Goal: Task Accomplishment & Management: Manage account settings

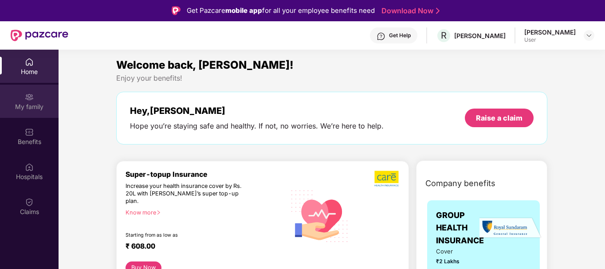
click at [26, 98] on img at bounding box center [29, 97] width 9 height 9
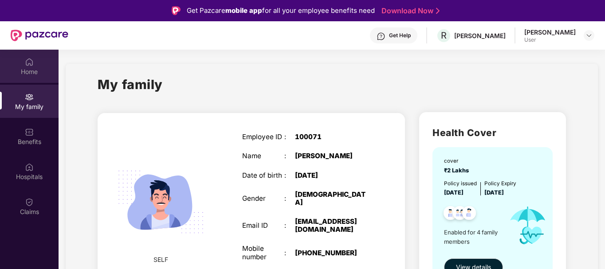
click at [25, 65] on img at bounding box center [29, 62] width 9 height 9
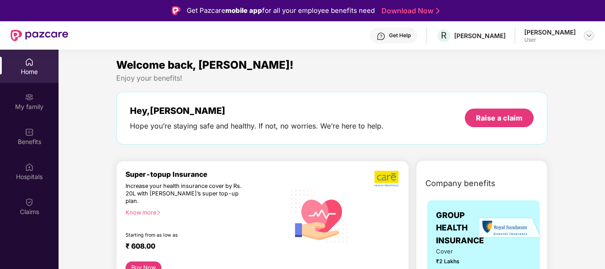
click at [587, 35] on img at bounding box center [588, 35] width 7 height 7
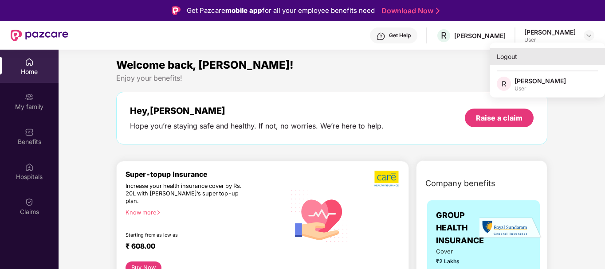
click at [511, 62] on div "Logout" at bounding box center [547, 56] width 115 height 17
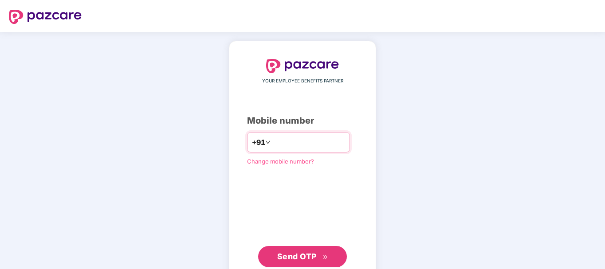
click at [306, 138] on input "number" at bounding box center [308, 142] width 73 height 14
type input "**********"
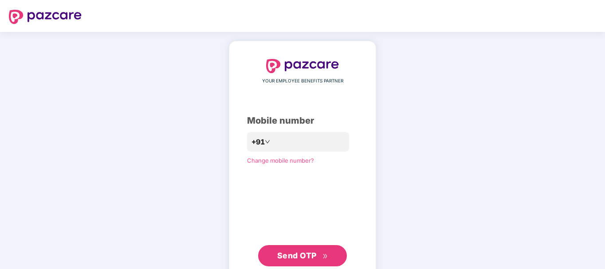
click at [305, 254] on span "Send OTP" at bounding box center [296, 255] width 39 height 9
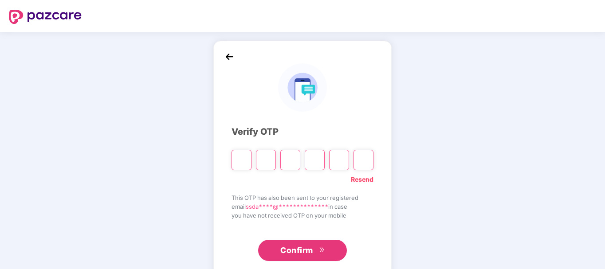
type input "*"
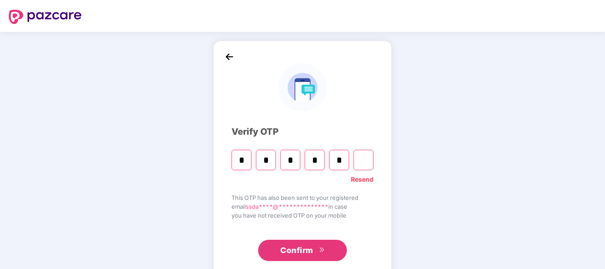
type input "*"
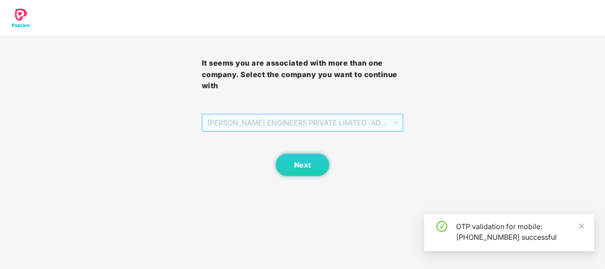
click at [346, 127] on span "[PERSON_NAME] ENGINEERS PRIVATE LIMITED - ADMINONE - ADMIN" at bounding box center [302, 122] width 191 height 17
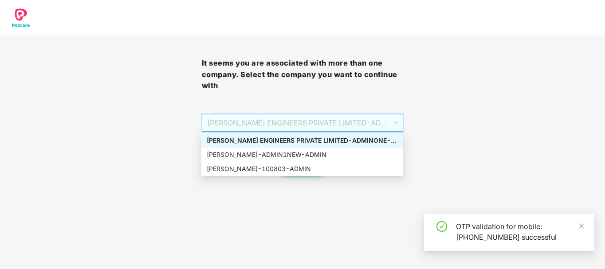
click at [326, 139] on div "[PERSON_NAME] ENGINEERS PRIVATE LIMITED - ADMINONE - ADMIN" at bounding box center [302, 141] width 191 height 10
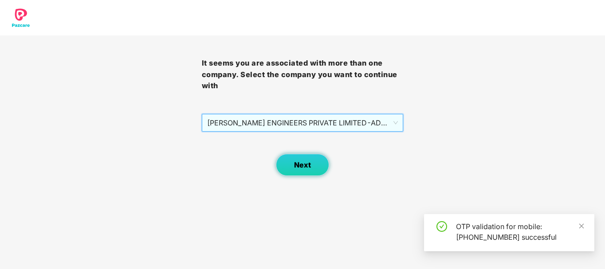
click at [301, 163] on span "Next" at bounding box center [302, 165] width 17 height 8
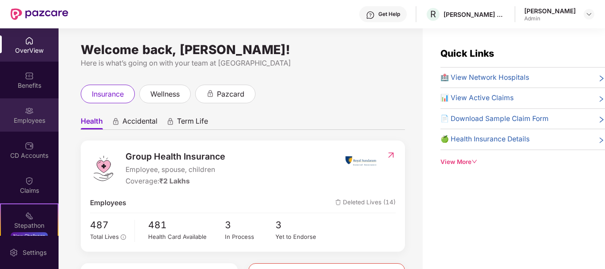
click at [35, 114] on div "Employees" at bounding box center [29, 114] width 59 height 33
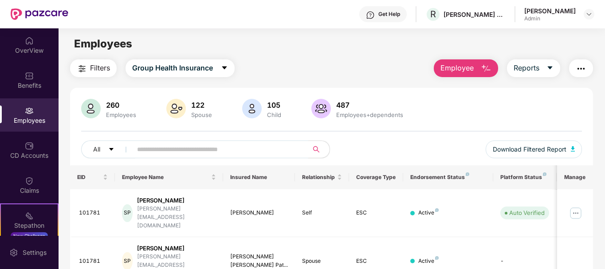
click at [171, 153] on input "text" at bounding box center [216, 149] width 159 height 13
paste input "******"
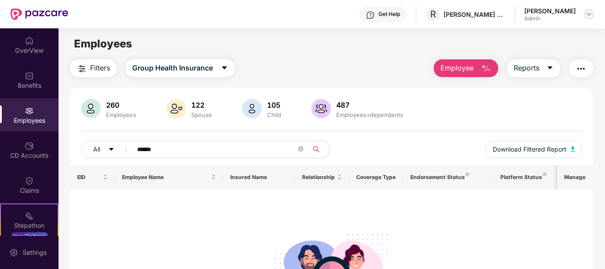
type input "******"
click at [586, 15] on img at bounding box center [588, 14] width 7 height 7
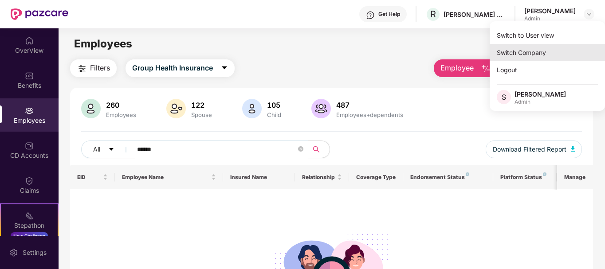
click at [530, 55] on div "Switch Company" at bounding box center [547, 52] width 115 height 17
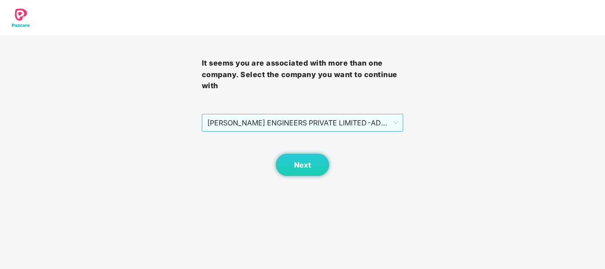
click at [322, 131] on span "[PERSON_NAME] ENGINEERS PRIVATE LIMITED - ADMINONE - ADMIN" at bounding box center [302, 122] width 191 height 17
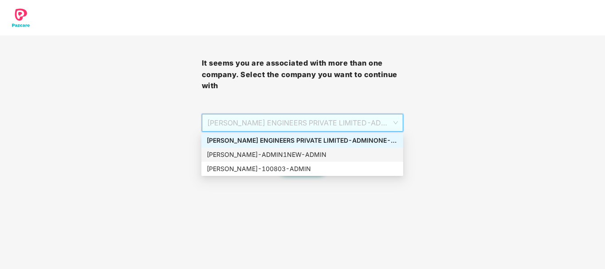
click at [319, 153] on div "[PERSON_NAME] - ADMIN1NEW - ADMIN" at bounding box center [302, 155] width 191 height 10
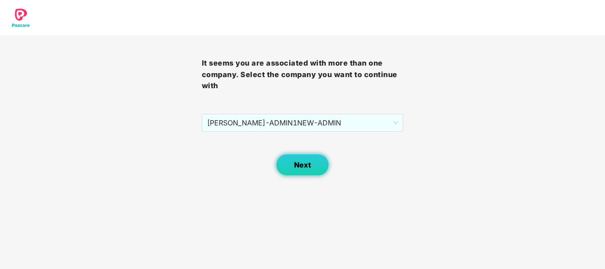
click at [296, 162] on span "Next" at bounding box center [302, 165] width 17 height 8
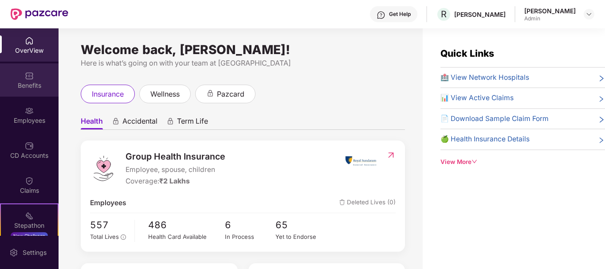
drag, startPoint x: 30, startPoint y: 87, endPoint x: 31, endPoint y: 95, distance: 8.0
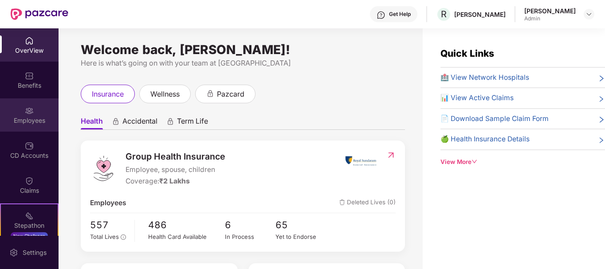
click at [31, 113] on img at bounding box center [29, 110] width 9 height 9
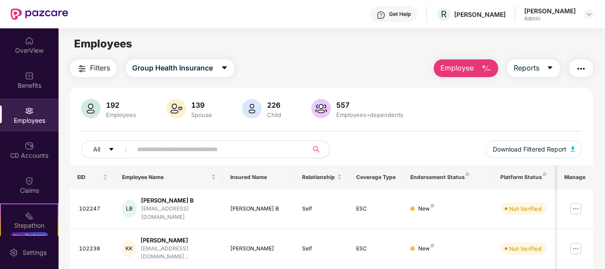
click at [141, 145] on input "text" at bounding box center [216, 149] width 159 height 13
paste input "******"
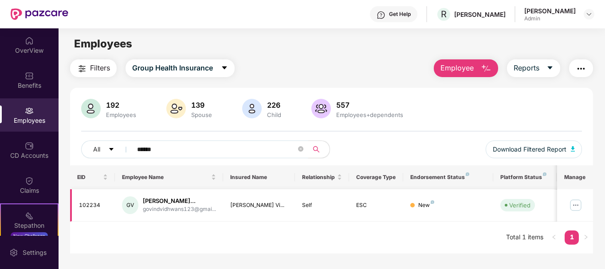
type input "******"
click at [572, 210] on img at bounding box center [576, 205] width 14 height 14
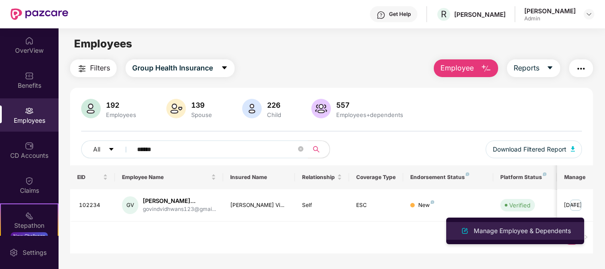
click at [512, 235] on div "Manage Employee & Dependents" at bounding box center [522, 231] width 101 height 10
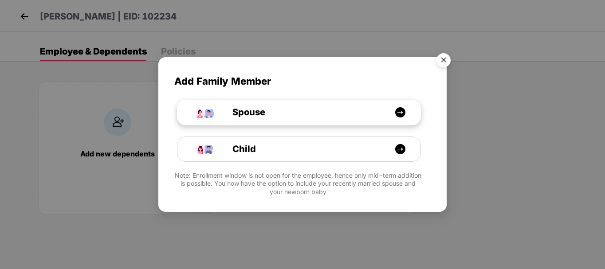
click at [401, 113] on img at bounding box center [400, 112] width 11 height 11
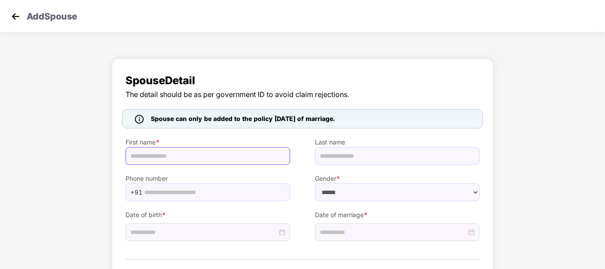
click at [185, 156] on input "text" at bounding box center [207, 156] width 165 height 18
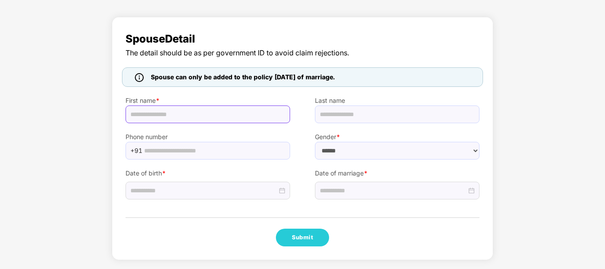
click at [183, 114] on input "text" at bounding box center [207, 115] width 165 height 18
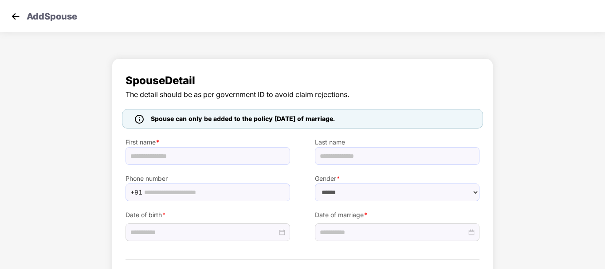
click at [16, 14] on img at bounding box center [15, 16] width 13 height 13
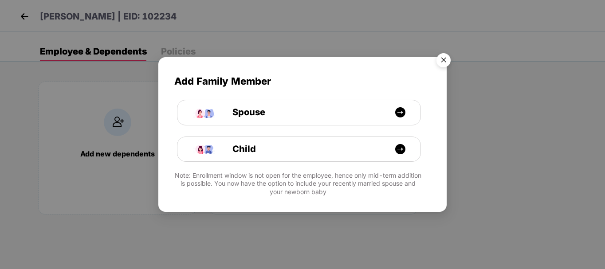
click at [444, 59] on img "Close" at bounding box center [443, 61] width 25 height 25
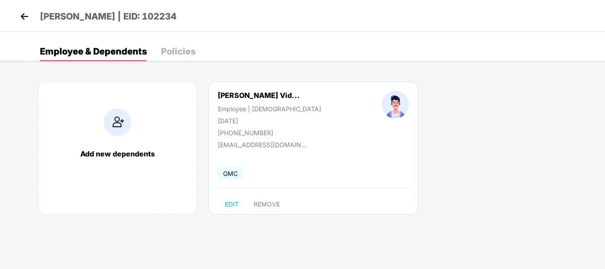
click at [120, 122] on img at bounding box center [117, 122] width 27 height 27
click at [29, 15] on img at bounding box center [24, 16] width 13 height 13
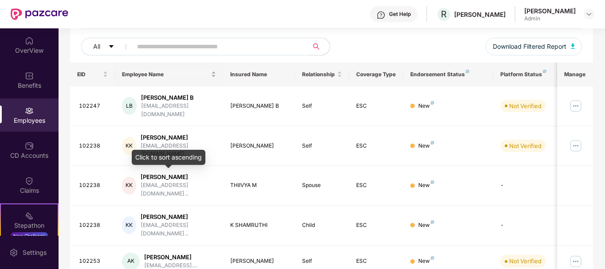
scroll to position [103, 0]
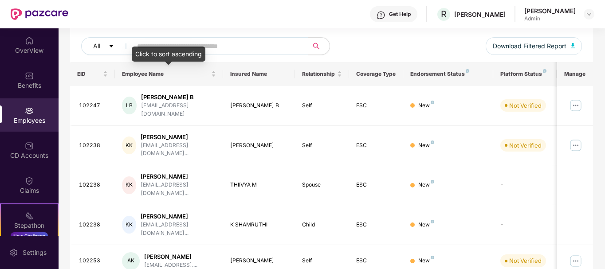
click at [190, 49] on div "Click to sort ascending" at bounding box center [169, 54] width 74 height 15
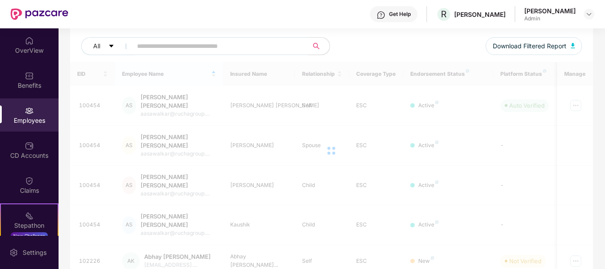
click at [179, 43] on input "text" at bounding box center [216, 45] width 159 height 13
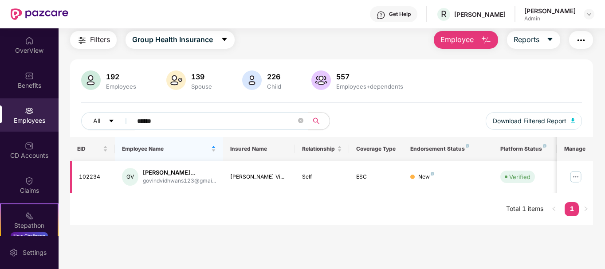
type input "******"
click at [578, 179] on img at bounding box center [576, 177] width 14 height 14
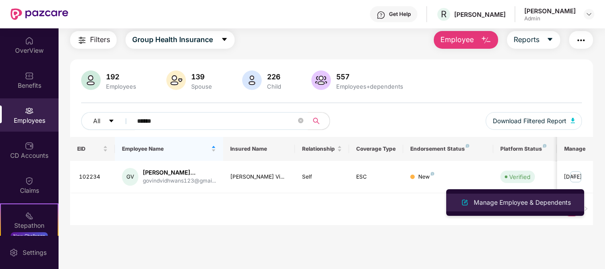
click at [524, 205] on div "Manage Employee & Dependents" at bounding box center [522, 203] width 101 height 10
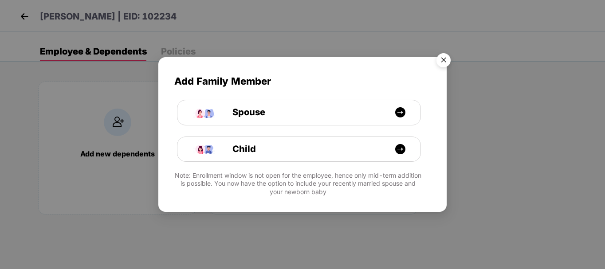
click at [441, 50] on img "Close" at bounding box center [443, 61] width 25 height 25
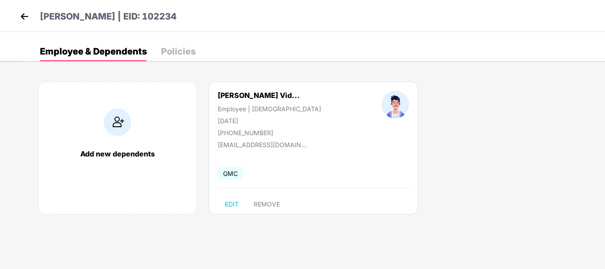
click at [188, 53] on div "Policies" at bounding box center [178, 51] width 35 height 9
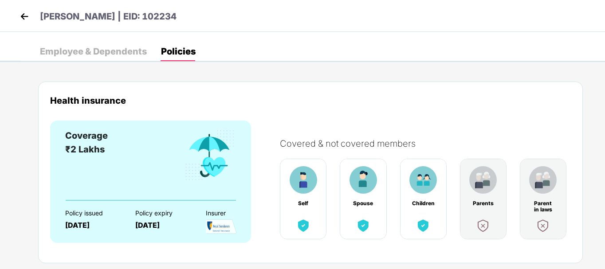
scroll to position [24, 0]
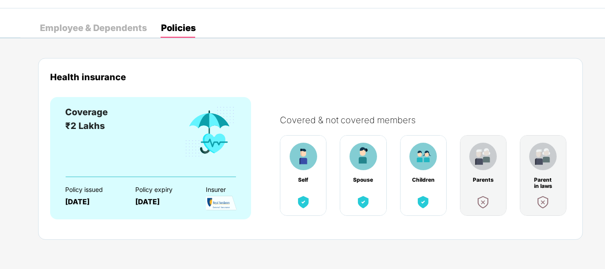
click at [99, 26] on div "Employee & Dependents" at bounding box center [93, 28] width 107 height 9
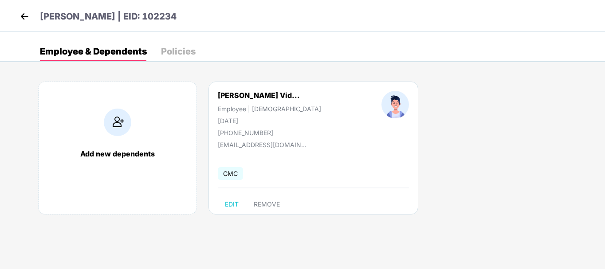
click at [181, 52] on div "Policies" at bounding box center [178, 51] width 35 height 9
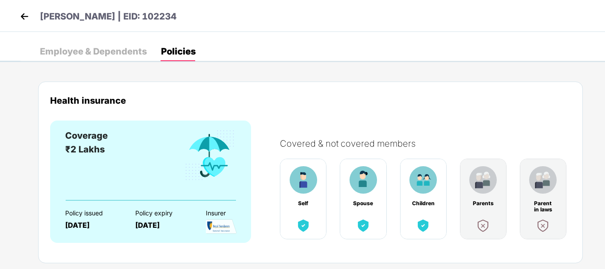
click at [93, 48] on div "Employee & Dependents" at bounding box center [93, 51] width 107 height 9
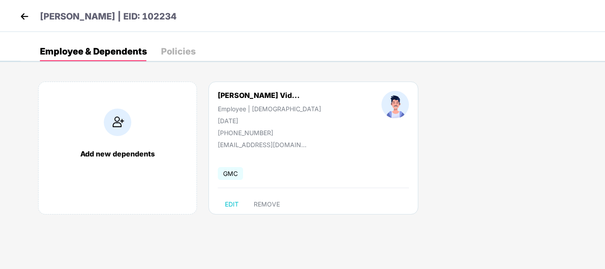
click at [230, 176] on span "GMC" at bounding box center [230, 173] width 25 height 13
click at [29, 14] on img at bounding box center [24, 16] width 13 height 13
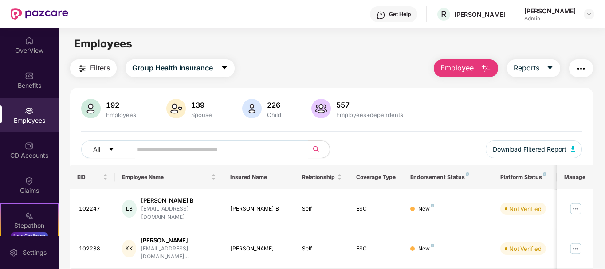
click at [163, 150] on input "text" at bounding box center [216, 149] width 159 height 13
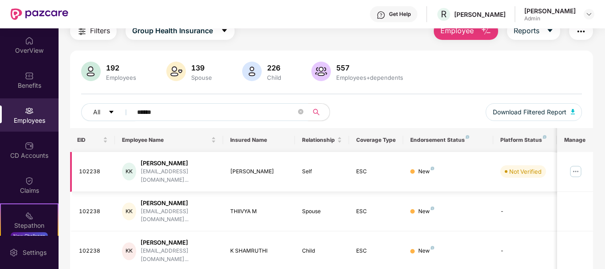
scroll to position [38, 0]
type input "******"
drag, startPoint x: 173, startPoint y: 111, endPoint x: 114, endPoint y: 114, distance: 59.1
click at [114, 114] on div "All ******" at bounding box center [206, 111] width 251 height 18
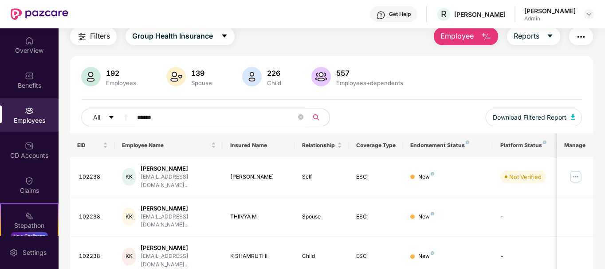
scroll to position [0, 0]
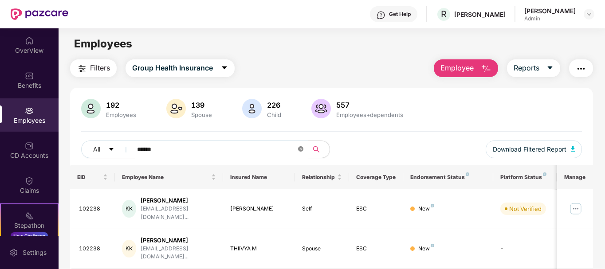
click at [302, 151] on icon "close-circle" at bounding box center [300, 148] width 5 height 5
click at [174, 151] on input "text" at bounding box center [216, 149] width 159 height 13
paste input "******"
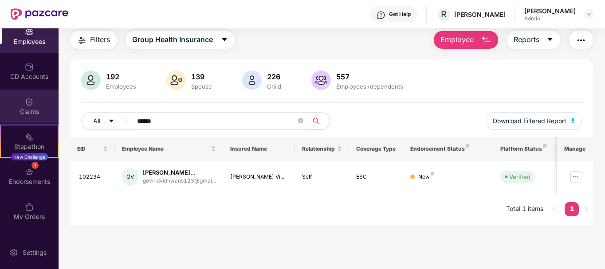
scroll to position [80, 0]
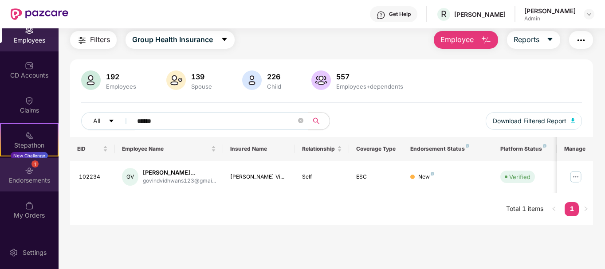
type input "******"
click at [31, 175] on div "1 Endorsements" at bounding box center [29, 174] width 59 height 33
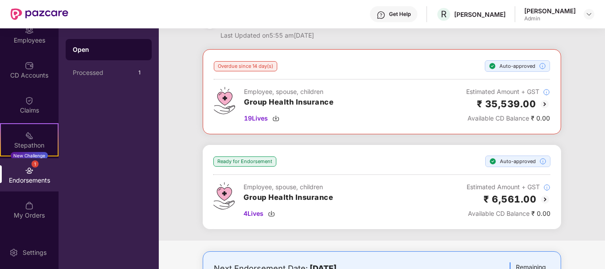
scroll to position [28, 0]
click at [278, 117] on img at bounding box center [275, 118] width 7 height 7
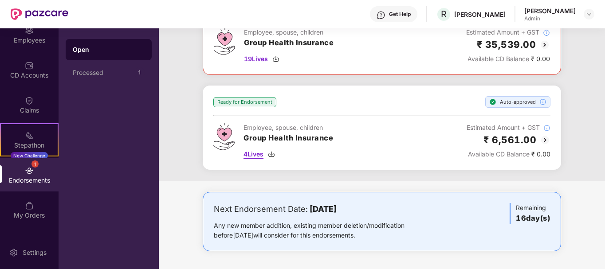
click at [272, 153] on img at bounding box center [271, 154] width 7 height 7
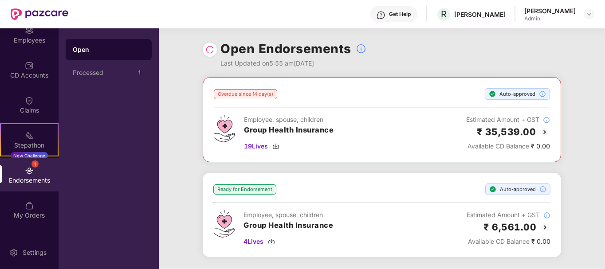
click at [212, 51] on img at bounding box center [209, 49] width 9 height 9
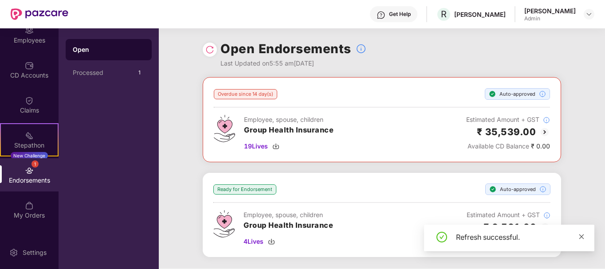
click at [580, 235] on icon "close" at bounding box center [581, 237] width 6 height 6
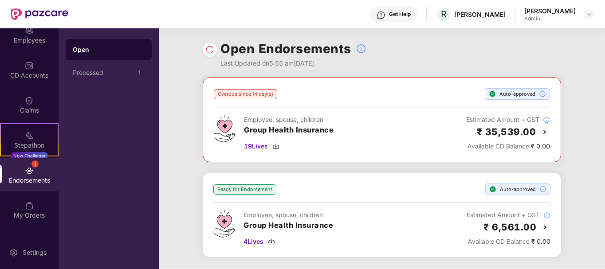
click at [93, 127] on div "Open Processed 1" at bounding box center [109, 148] width 100 height 241
click at [35, 71] on div "CD Accounts" at bounding box center [29, 75] width 59 height 9
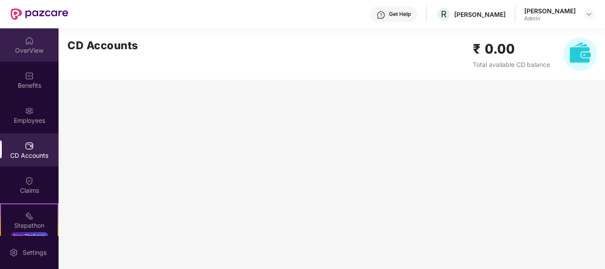
click at [33, 47] on div "OverView" at bounding box center [29, 50] width 59 height 9
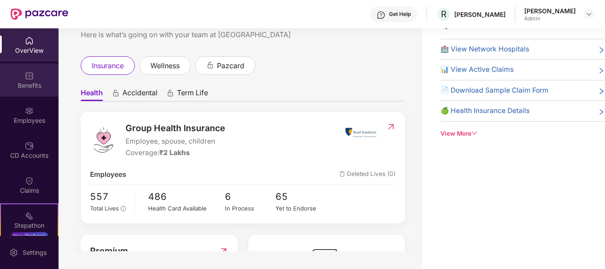
click at [18, 82] on div "Benefits" at bounding box center [29, 85] width 59 height 9
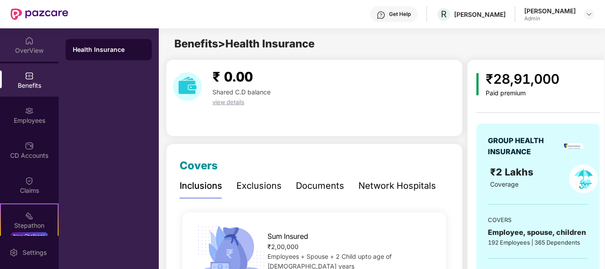
click at [40, 48] on div "OverView" at bounding box center [29, 50] width 59 height 9
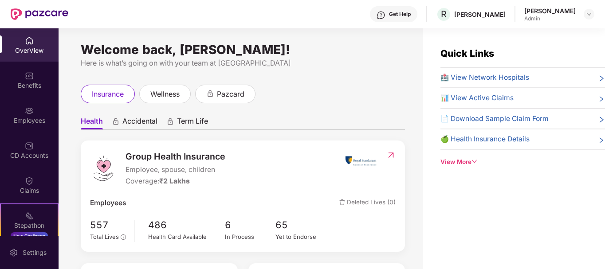
click at [30, 43] on img at bounding box center [29, 40] width 9 height 9
click at [590, 13] on img at bounding box center [588, 14] width 7 height 7
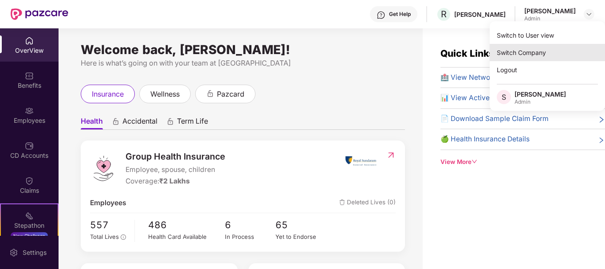
click at [535, 51] on div "Switch Company" at bounding box center [547, 52] width 115 height 17
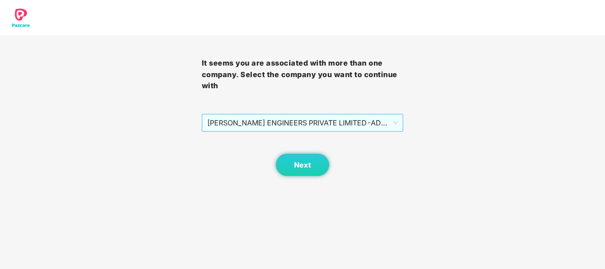
click at [376, 124] on span "[PERSON_NAME] ENGINEERS PRIVATE LIMITED - ADMINONE - ADMIN" at bounding box center [302, 122] width 191 height 17
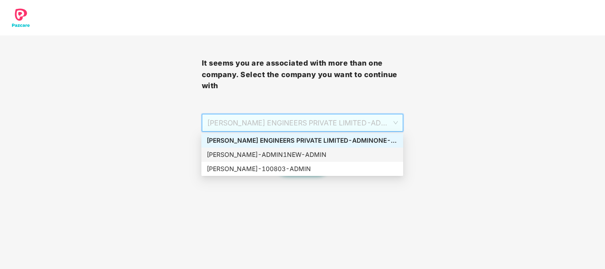
click at [338, 157] on div "[PERSON_NAME] - ADMIN1NEW - ADMIN" at bounding box center [302, 155] width 191 height 10
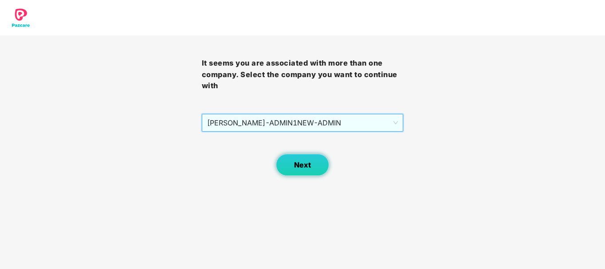
click at [302, 157] on button "Next" at bounding box center [302, 165] width 53 height 22
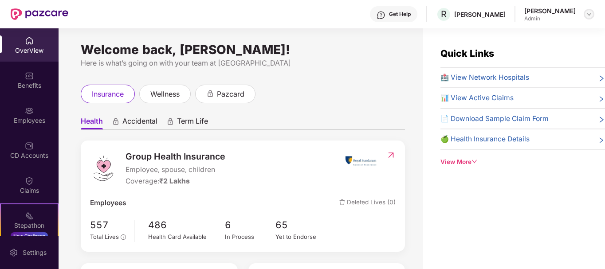
click at [590, 14] on img at bounding box center [588, 14] width 7 height 7
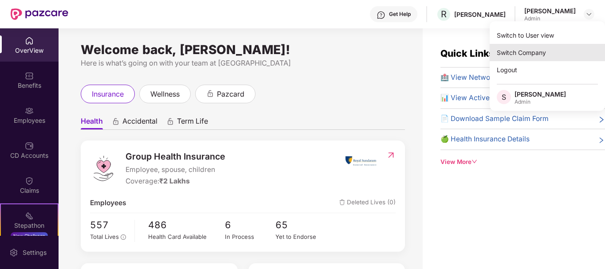
click at [527, 55] on div "Switch Company" at bounding box center [547, 52] width 115 height 17
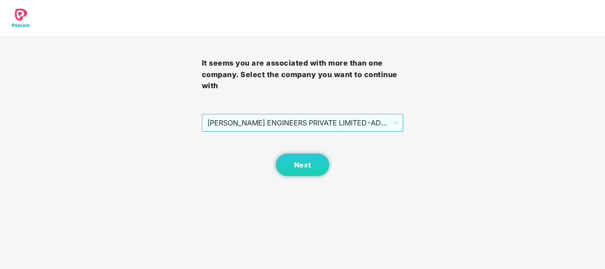
click at [371, 130] on span "[PERSON_NAME] ENGINEERS PRIVATE LIMITED - ADMINONE - ADMIN" at bounding box center [302, 122] width 191 height 17
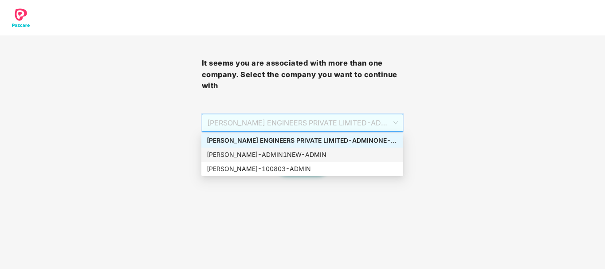
click at [308, 156] on div "[PERSON_NAME] - ADMIN1NEW - ADMIN" at bounding box center [302, 155] width 191 height 10
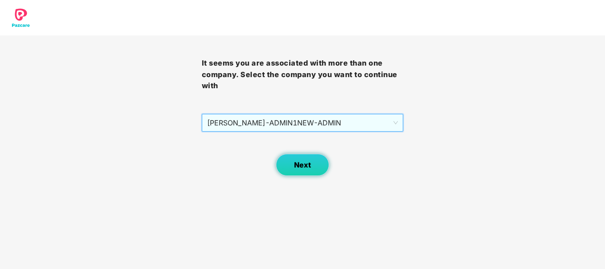
click at [295, 168] on span "Next" at bounding box center [302, 165] width 17 height 8
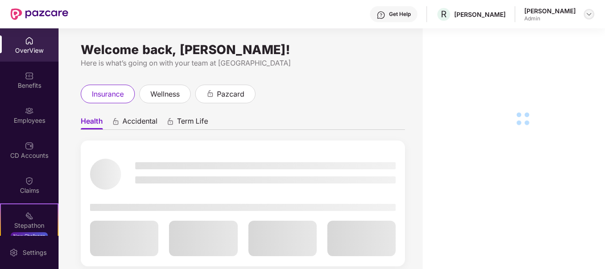
click at [590, 13] on img at bounding box center [588, 14] width 7 height 7
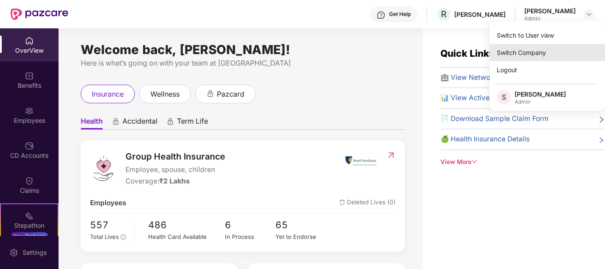
click at [545, 47] on div "Switch Company" at bounding box center [547, 52] width 115 height 17
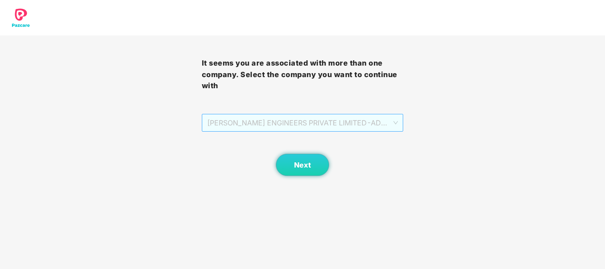
click at [374, 122] on span "[PERSON_NAME] ENGINEERS PRIVATE LIMITED - ADMINONE - ADMIN" at bounding box center [302, 122] width 191 height 17
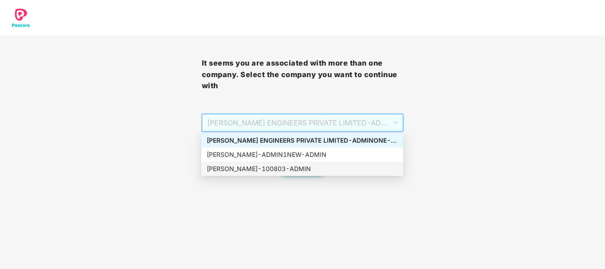
click at [288, 168] on div "Rucha - 100803 - ADMIN" at bounding box center [302, 169] width 191 height 10
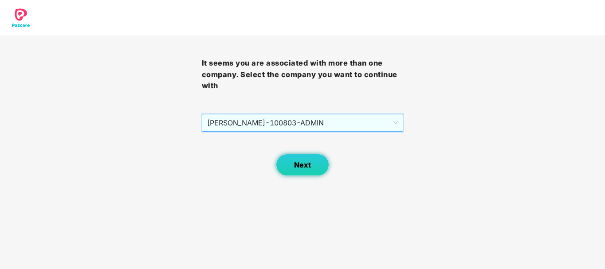
click at [297, 168] on span "Next" at bounding box center [302, 165] width 17 height 8
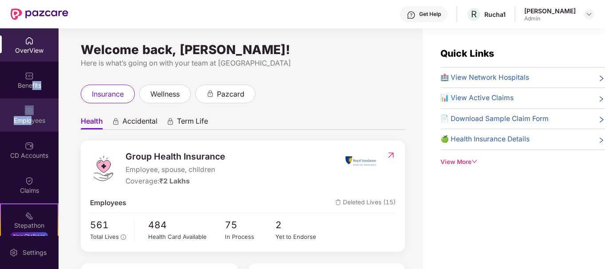
drag, startPoint x: 30, startPoint y: 92, endPoint x: 29, endPoint y: 118, distance: 26.2
click at [29, 118] on div "OverView Benefits Employees CD Accounts Claims Stepathon New Challenge 1 Endors…" at bounding box center [29, 132] width 59 height 208
click at [29, 118] on div "Employees" at bounding box center [29, 120] width 59 height 9
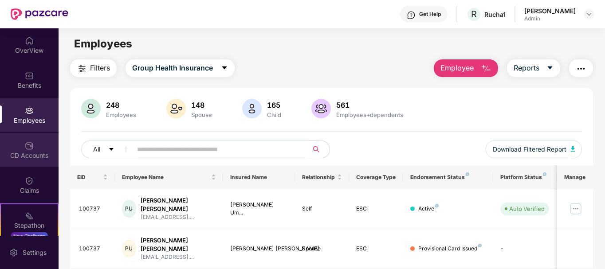
click at [33, 155] on div "CD Accounts" at bounding box center [29, 155] width 59 height 9
